Goal: Find specific page/section: Find specific page/section

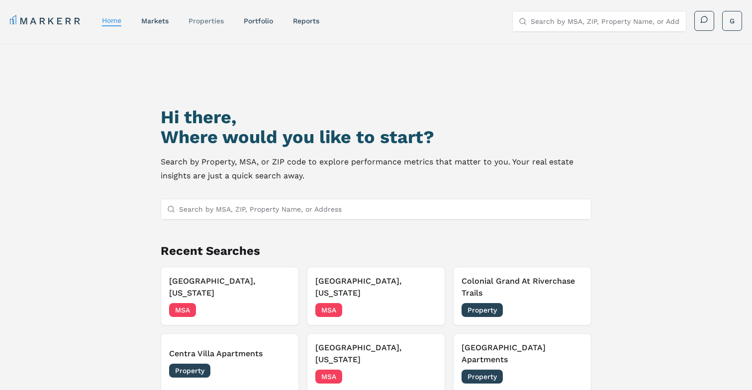
click at [210, 20] on link "properties" at bounding box center [205, 21] width 35 height 8
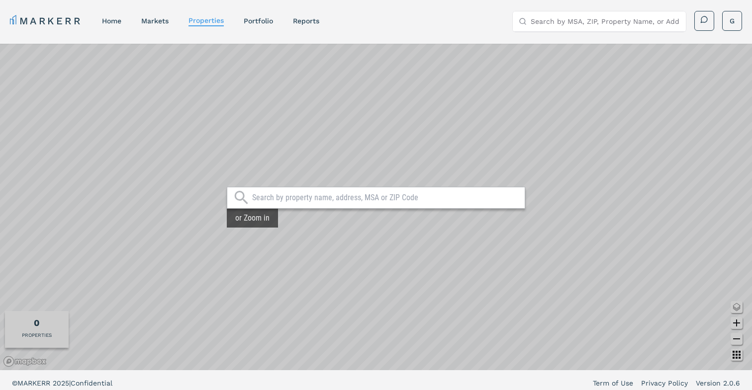
click at [297, 199] on input "text" at bounding box center [386, 198] width 268 height 10
paste input "[GEOGRAPHIC_DATA], [US_STATE]"
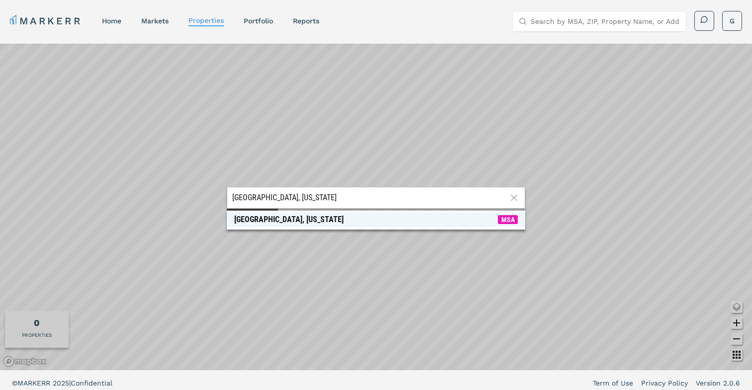
type input "[GEOGRAPHIC_DATA], [US_STATE]"
click at [294, 219] on div "[GEOGRAPHIC_DATA], [US_STATE]" at bounding box center [288, 220] width 109 height 10
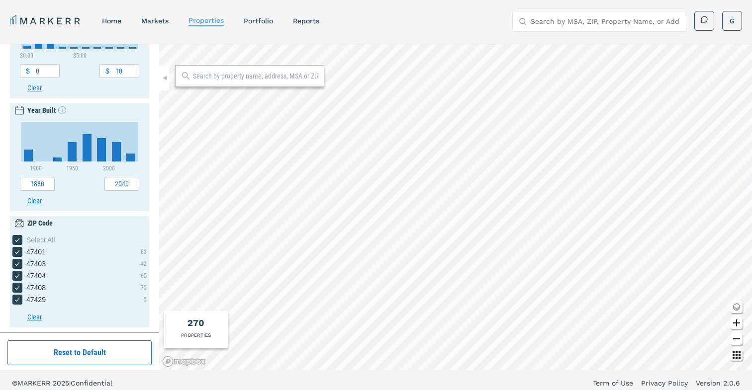
scroll to position [397, 0]
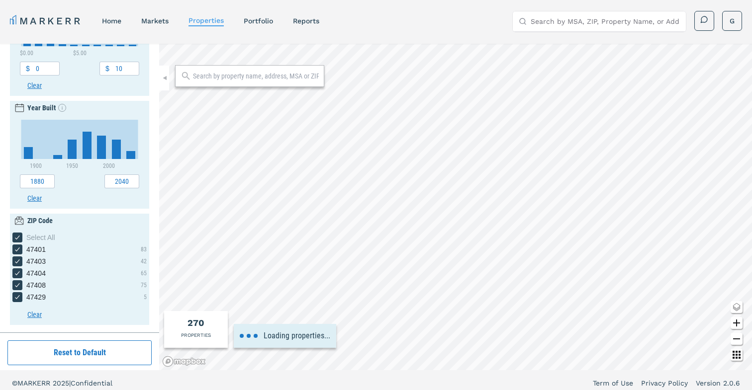
type input "0"
type input "8000"
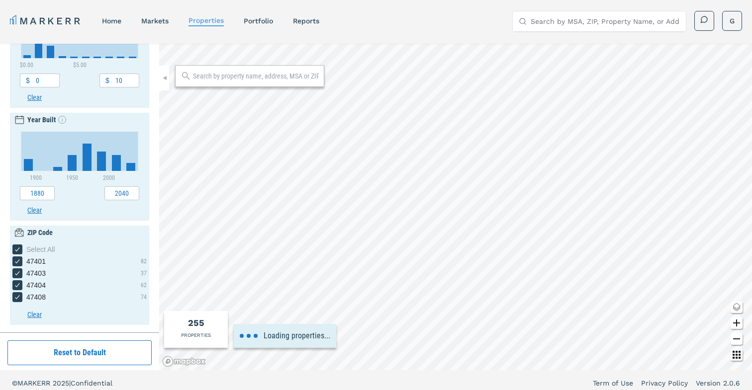
scroll to position [0, 0]
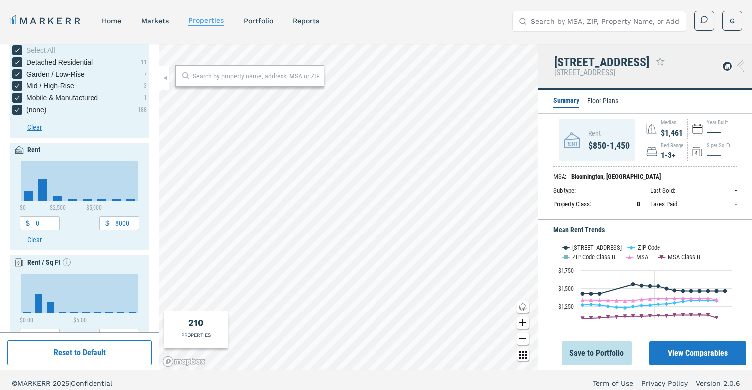
scroll to position [125, 0]
